Goal: Information Seeking & Learning: Find specific fact

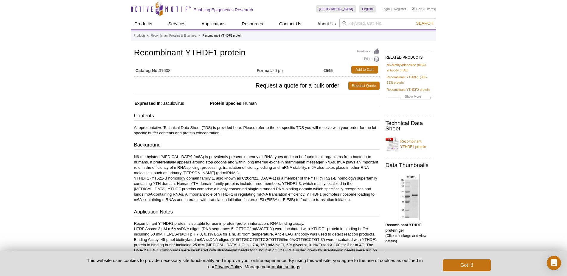
drag, startPoint x: 174, startPoint y: 71, endPoint x: 160, endPoint y: 71, distance: 14.6
click at [160, 71] on td "Catalog No: 31608" at bounding box center [195, 69] width 123 height 11
copy td "31608"
drag, startPoint x: 246, startPoint y: 54, endPoint x: 134, endPoint y: 56, distance: 112.3
click at [134, 56] on h1 "Recombinant YTHDF1 protein" at bounding box center [256, 53] width 245 height 10
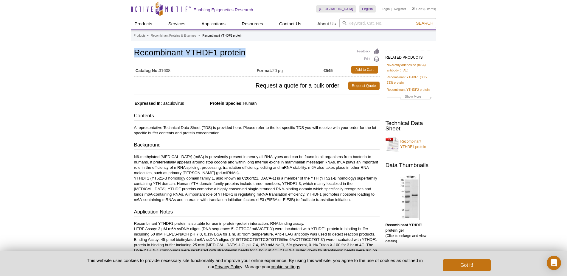
copy h1 "Recombinant YTHDF1 protein"
click at [217, 60] on div "Feedback Print Recombinant YTHDF1 protein Catalog No: 31608 Format: 20 µg €545 …" at bounding box center [256, 62] width 245 height 30
drag, startPoint x: 217, startPoint y: 53, endPoint x: 186, endPoint y: 50, distance: 30.5
click at [186, 50] on h1 "Recombinant YTHDF1 protein" at bounding box center [256, 53] width 245 height 10
copy h1 "YTHDF1"
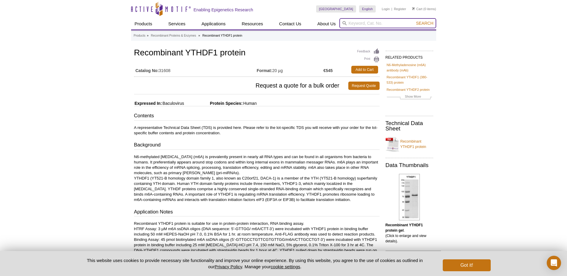
click at [369, 23] on input "search" at bounding box center [387, 23] width 97 height 10
paste input "YTHDF1"
type input "YTHD3"
click at [414, 21] on button "Search" at bounding box center [424, 23] width 21 height 5
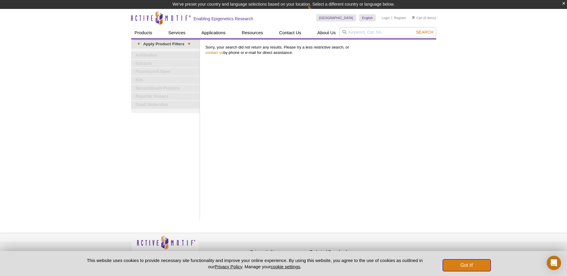
click at [481, 263] on button "Got it!" at bounding box center [466, 265] width 48 height 12
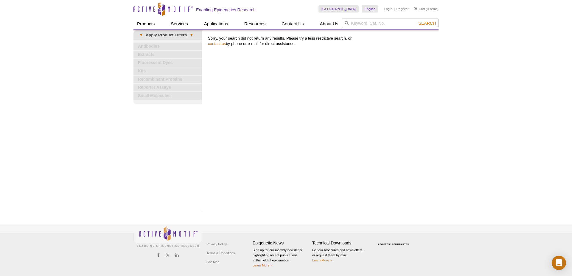
click at [351, 138] on div "Print Results Sorry, your search did not return any results. Please try a less …" at bounding box center [321, 120] width 233 height 180
click at [359, 24] on input "search" at bounding box center [389, 23] width 97 height 10
click at [417, 21] on button "Search" at bounding box center [427, 23] width 21 height 5
click at [393, 31] on li "81204 / 81904 – Recombinant YTHDF3 protein" at bounding box center [390, 33] width 101 height 8
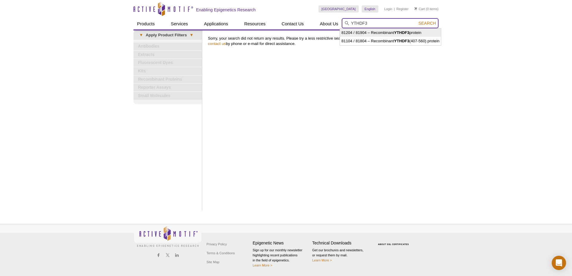
type input "81204 / 81904 – Recombinant YTHDF3 protein"
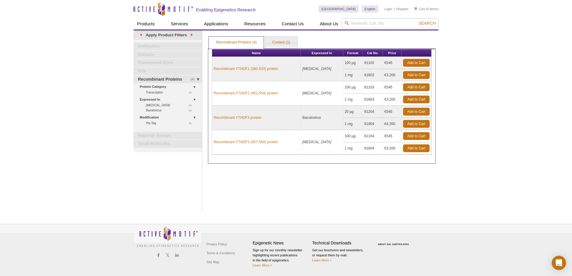
drag, startPoint x: 372, startPoint y: 112, endPoint x: 363, endPoint y: 110, distance: 9.4
click at [363, 110] on td "81204" at bounding box center [373, 112] width 20 height 12
copy td "81204"
drag, startPoint x: 267, startPoint y: 121, endPoint x: 209, endPoint y: 117, distance: 57.8
click at [209, 117] on div "Name Expressed In Format Cat No. Price Recombinant YTHDF1 (380-533) protein E. …" at bounding box center [321, 106] width 227 height 115
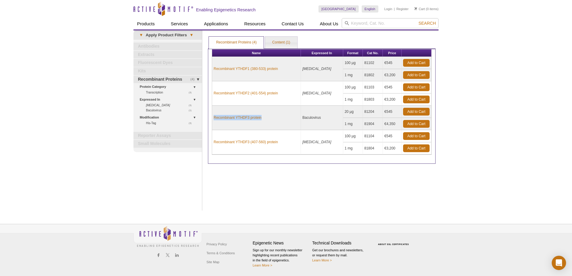
copy link "Recombinant YTHDF3 protein"
drag, startPoint x: 394, startPoint y: 112, endPoint x: 383, endPoint y: 113, distance: 11.6
click at [383, 113] on td "€545" at bounding box center [392, 112] width 19 height 12
copy td "€545"
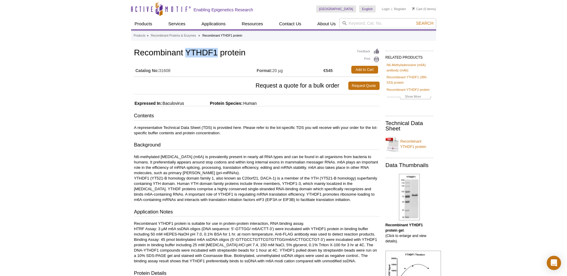
drag, startPoint x: 216, startPoint y: 54, endPoint x: 188, endPoint y: 52, distance: 28.9
click at [188, 52] on h1 "Recombinant YTHDF1 protein" at bounding box center [256, 53] width 245 height 10
copy h1 "YTHDF1"
click at [353, 21] on input "search" at bounding box center [387, 23] width 97 height 10
paste input "YTHDF1"
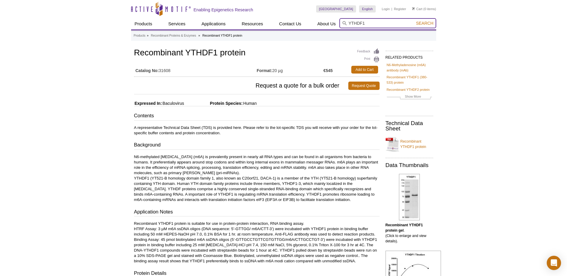
click at [361, 23] on input "YTHDF1" at bounding box center [387, 23] width 97 height 10
type input "YTHDC1"
click at [414, 21] on button "Search" at bounding box center [424, 23] width 21 height 5
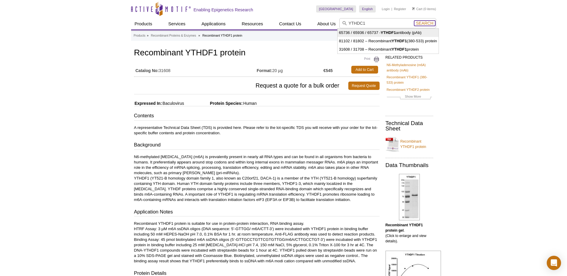
click at [424, 24] on span "Search" at bounding box center [424, 23] width 17 height 5
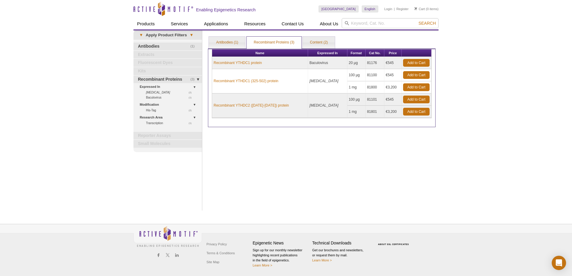
drag, startPoint x: 375, startPoint y: 65, endPoint x: 364, endPoint y: 63, distance: 11.0
click at [365, 63] on td "81176" at bounding box center [374, 63] width 19 height 12
copy td "81176"
drag, startPoint x: 267, startPoint y: 66, endPoint x: 209, endPoint y: 65, distance: 58.1
click at [209, 65] on div "Name Expressed In Format Cat No. Price Recombinant YTHDC1 protein Baculovirus 2…" at bounding box center [321, 88] width 227 height 79
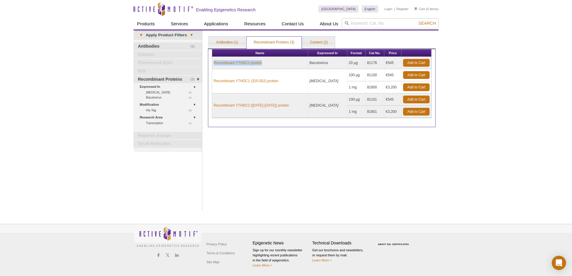
copy link "Recombinant YTHDC1 protein"
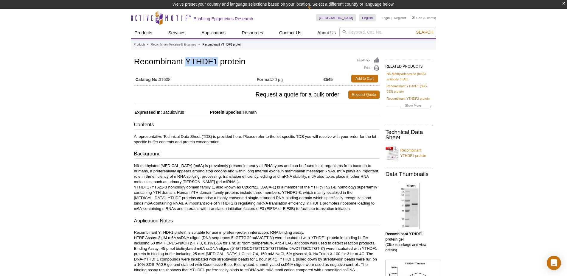
drag, startPoint x: 217, startPoint y: 61, endPoint x: 188, endPoint y: 64, distance: 29.6
click at [188, 64] on h1 "Recombinant YTHDF1 protein" at bounding box center [256, 62] width 245 height 10
copy h1 "YTHDF1"
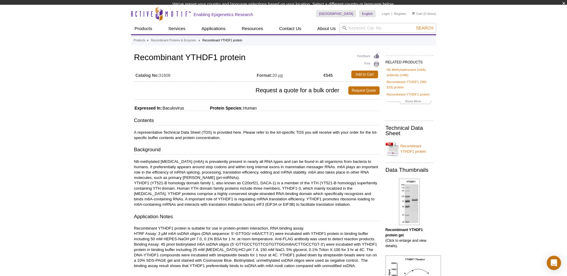
click at [362, 32] on div "Active Motif Logo Enabling Epigenetics Research 0 Search Skip to content Active…" at bounding box center [283, 268] width 567 height 527
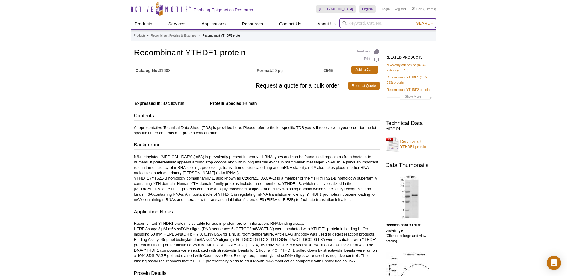
click at [363, 22] on input "search" at bounding box center [387, 23] width 97 height 10
paste input "YTHDF1"
drag, startPoint x: 363, startPoint y: 24, endPoint x: 358, endPoint y: 24, distance: 5.1
click at [358, 24] on input "YTHDF1" at bounding box center [387, 23] width 97 height 10
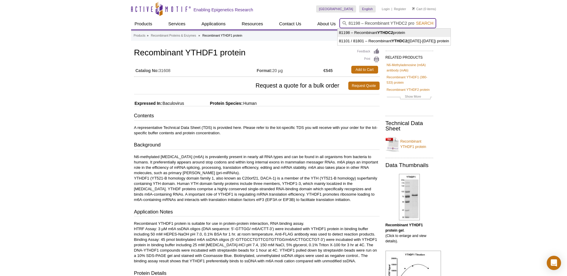
scroll to position [0, 4]
type input "81198 – Recombinant YTHDC2 protein"
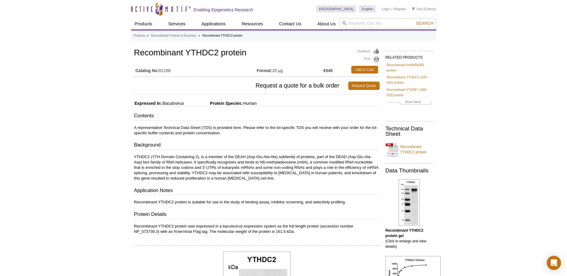
drag, startPoint x: 177, startPoint y: 71, endPoint x: 161, endPoint y: 70, distance: 16.1
click at [161, 70] on td "Catalog No: 81198" at bounding box center [195, 69] width 123 height 11
copy td "81198"
drag, startPoint x: 252, startPoint y: 51, endPoint x: 132, endPoint y: 48, distance: 119.4
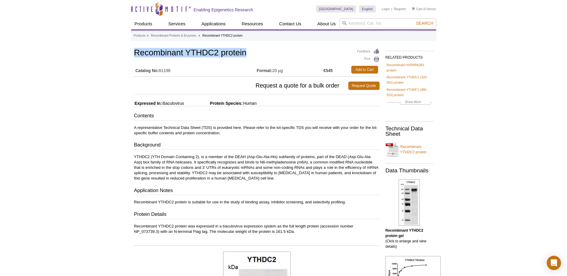
copy h1 "Recombinant YTHDC2 protein"
